Goal: Information Seeking & Learning: Check status

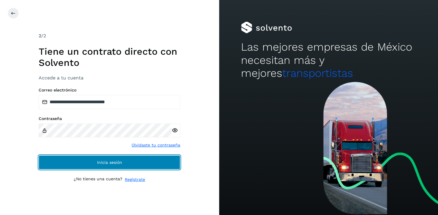
click at [110, 163] on span "Inicia sesión" at bounding box center [109, 163] width 25 height 4
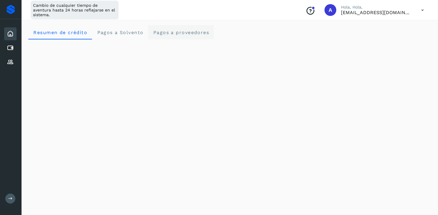
click at [170, 37] on proveedores "Pagos a proveedores" at bounding box center [181, 32] width 66 height 14
click at [196, 35] on span "Pagos a proveedores" at bounding box center [181, 33] width 56 height 6
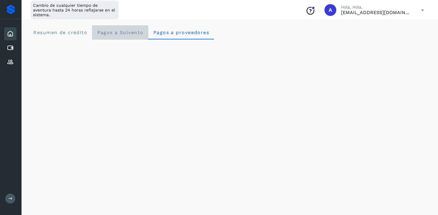
click at [129, 35] on Solvento "Pagos a Solvento" at bounding box center [120, 32] width 56 height 14
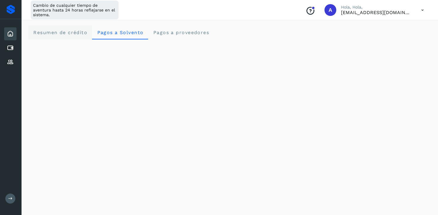
click at [80, 37] on crédito "Resumen de crédito" at bounding box center [60, 32] width 64 height 14
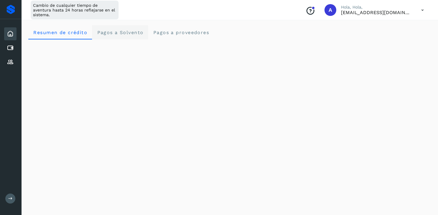
click at [134, 30] on span "Pagos a Solvento" at bounding box center [120, 33] width 47 height 6
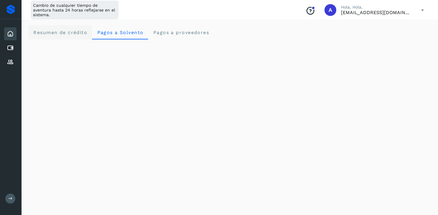
click at [80, 34] on span "Resumen de crédito" at bounding box center [60, 33] width 54 height 6
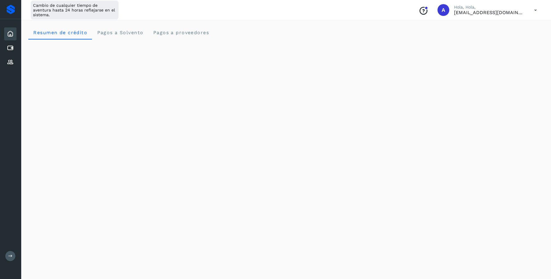
click at [10, 30] on icon at bounding box center [10, 33] width 7 height 7
click at [13, 49] on icon at bounding box center [10, 48] width 7 height 7
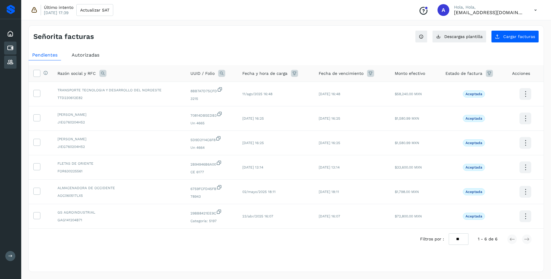
click at [13, 64] on icon at bounding box center [10, 62] width 7 height 7
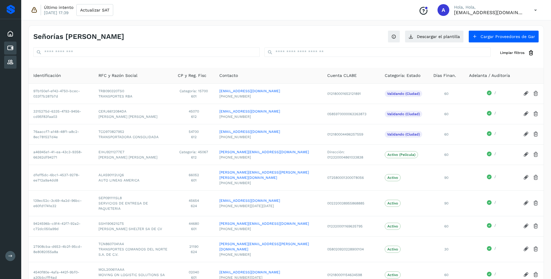
click at [13, 50] on icon at bounding box center [10, 48] width 7 height 7
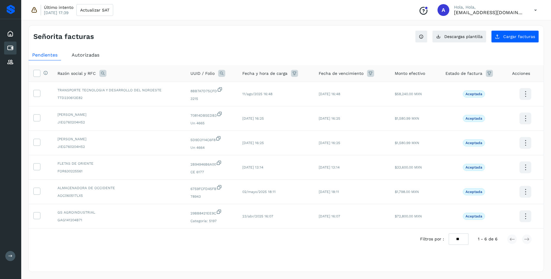
click at [80, 57] on span "Autorizadas" at bounding box center [86, 55] width 28 height 6
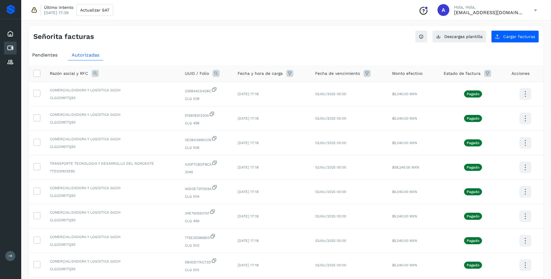
click at [286, 74] on icon at bounding box center [289, 73] width 7 height 7
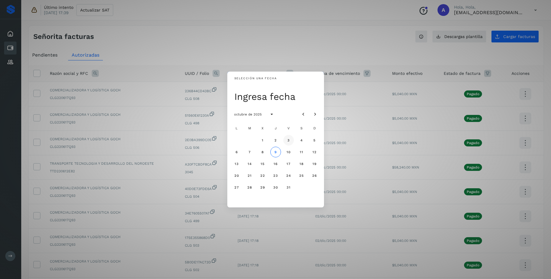
click at [288, 139] on span "3" at bounding box center [288, 140] width 3 height 4
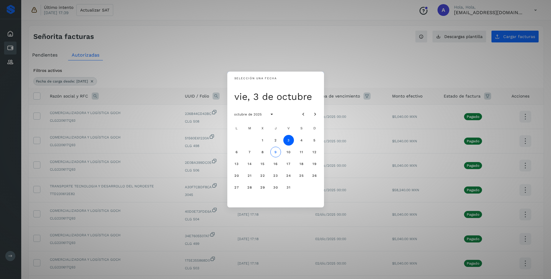
click at [327, 66] on div "Selección una fecha vie, 3 de octubre octubre de 2025 L M X J V S D 1 2 3 4 5 6…" at bounding box center [275, 139] width 551 height 279
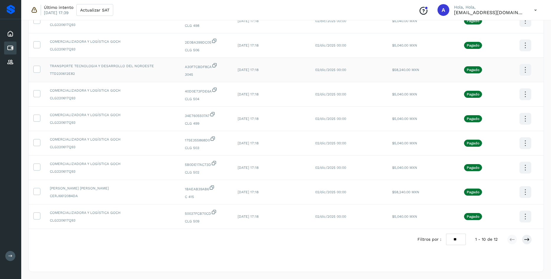
scroll to position [123, 0]
click at [437, 215] on select "** ** **" at bounding box center [456, 239] width 20 height 11
select select "**"
click option "**" at bounding box center [0, 0] width 0 height 0
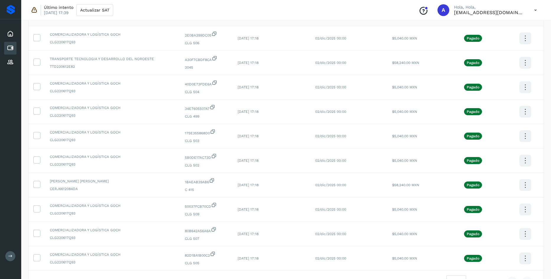
scroll to position [52, 0]
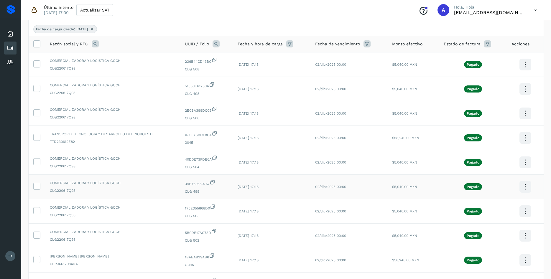
click at [188, 184] on span "34E7605507A7" at bounding box center [206, 182] width 43 height 7
click at [12, 32] on icon at bounding box center [10, 33] width 7 height 7
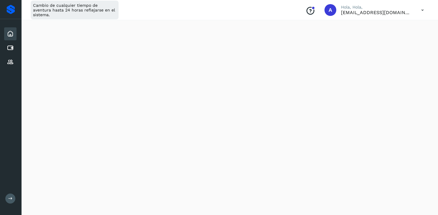
scroll to position [249, 0]
